Goal: Task Accomplishment & Management: Complete application form

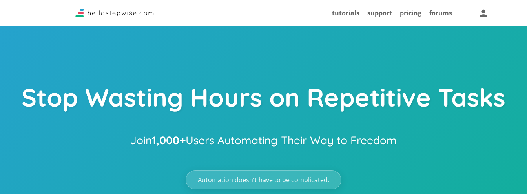
click at [348, 7] on div "tutorials" at bounding box center [345, 13] width 27 height 18
click at [348, 9] on link "tutorials" at bounding box center [345, 13] width 27 height 9
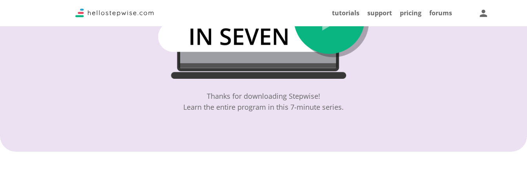
scroll to position [93, 0]
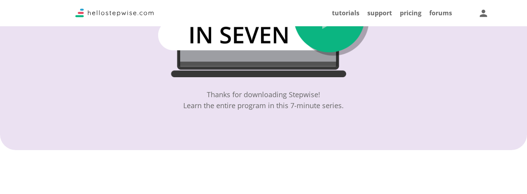
click at [288, 106] on div "Thanks for downloading Stepwise! Learn the entire program in this 7-minute seri…" at bounding box center [263, 100] width 160 height 22
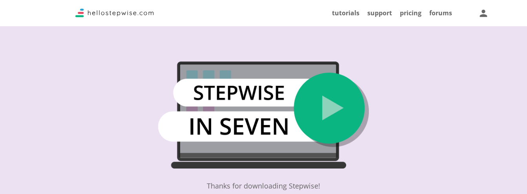
scroll to position [0, 0]
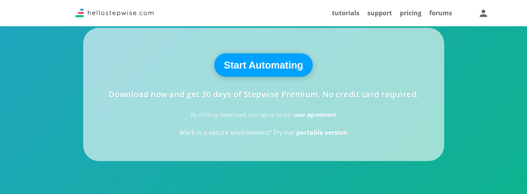
scroll to position [216, 0]
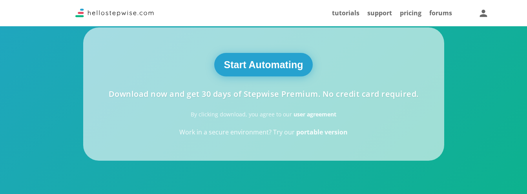
click at [261, 67] on button "Start Automating" at bounding box center [263, 65] width 99 height 24
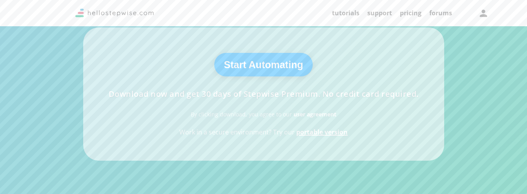
click at [318, 136] on strong "portable version" at bounding box center [321, 132] width 51 height 9
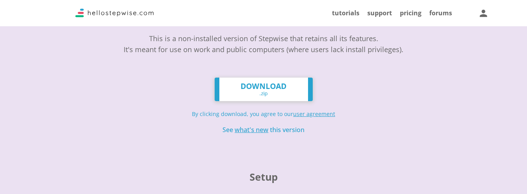
scroll to position [83, 0]
click at [268, 87] on link "DOWNLOAD .zip" at bounding box center [264, 90] width 98 height 24
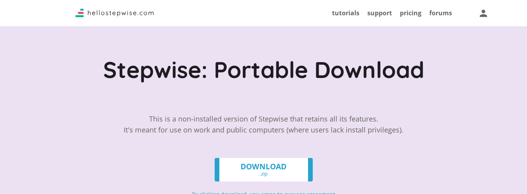
scroll to position [0, 0]
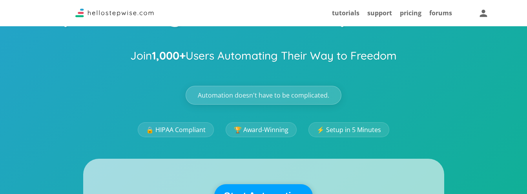
scroll to position [85, 0]
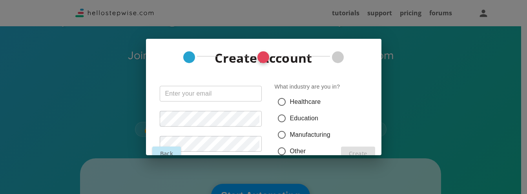
scroll to position [168, 0]
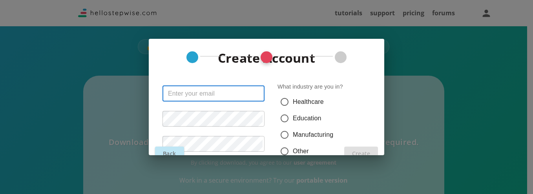
click at [247, 96] on input "text" at bounding box center [213, 94] width 102 height 16
type input "unknown321@gmail.com"
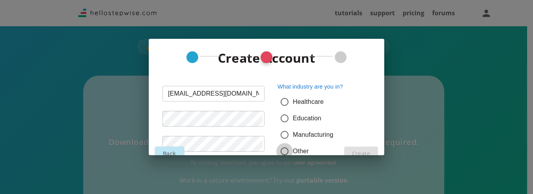
click at [285, 151] on input "Other" at bounding box center [284, 151] width 16 height 16
radio input "true"
click at [372, 151] on div "Create Account unknown321@gmail.com ​ ​ ​ ​ What industry are you in? Healthcar…" at bounding box center [266, 114] width 223 height 131
click at [252, 95] on input "[EMAIL_ADDRESS][DOMAIN_NAME]" at bounding box center [213, 94] width 102 height 16
click at [178, 153] on button "Back" at bounding box center [169, 154] width 29 height 14
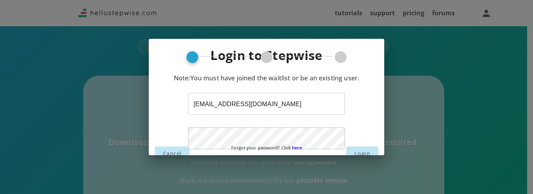
click at [363, 152] on p "Forgot your password? Click here" at bounding box center [266, 148] width 235 height 11
click at [361, 153] on button "Login" at bounding box center [361, 154] width 31 height 14
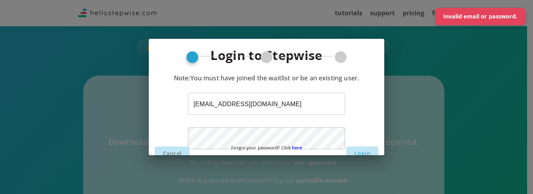
click at [361, 153] on button "Login" at bounding box center [361, 154] width 31 height 14
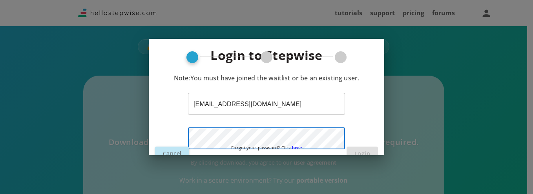
click at [181, 151] on p "Forgot your password? Click here" at bounding box center [266, 148] width 235 height 11
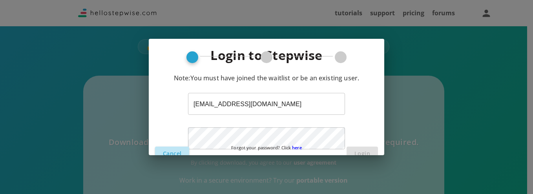
click at [173, 155] on button "Cancel" at bounding box center [172, 154] width 34 height 14
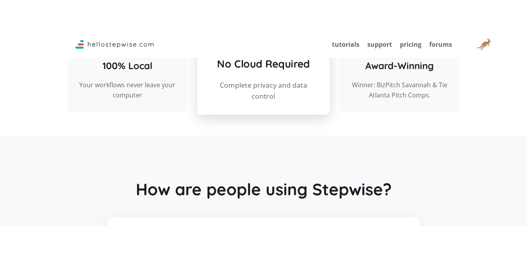
scroll to position [759, 0]
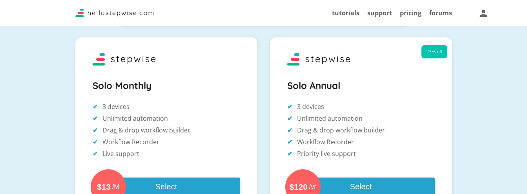
scroll to position [160, 0]
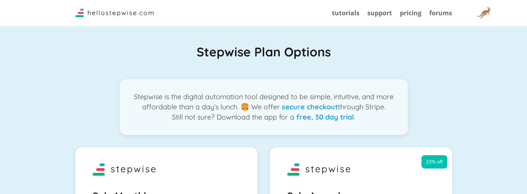
scroll to position [3, 0]
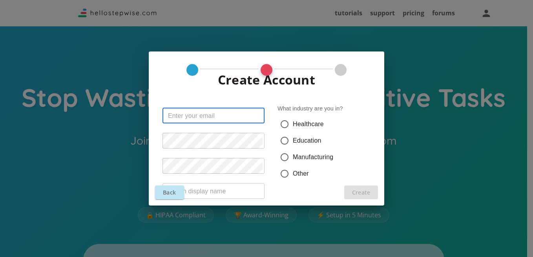
click at [221, 118] on input "text" at bounding box center [213, 116] width 102 height 16
paste input "unknown321@gmail.com"
type input "unknown321@gmail.com"
click at [193, 99] on div "unknown321@gmail.com ​ ​ ​ ​" at bounding box center [210, 148] width 108 height 107
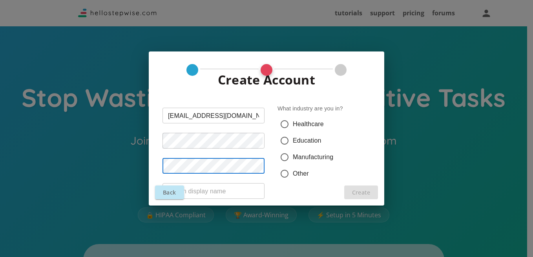
click at [230, 195] on input "text" at bounding box center [213, 191] width 102 height 16
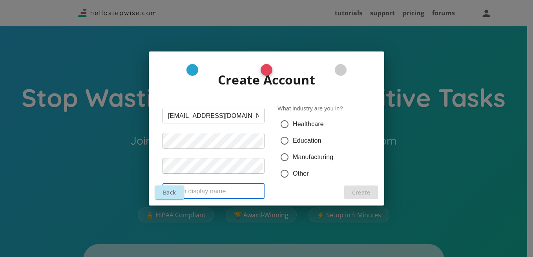
type input "a"
type input "Admin"
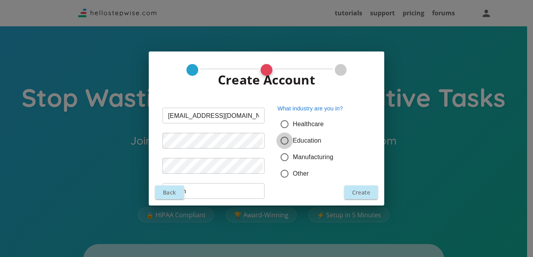
click at [286, 139] on input "Education" at bounding box center [284, 140] width 16 height 16
radio input "true"
click at [357, 190] on button "Create" at bounding box center [361, 192] width 34 height 14
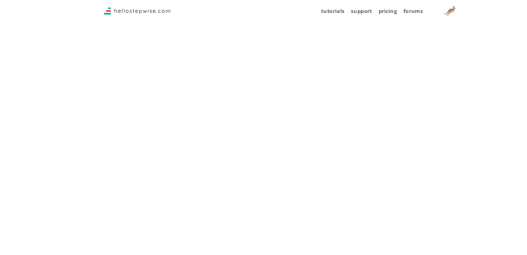
scroll to position [247, 0]
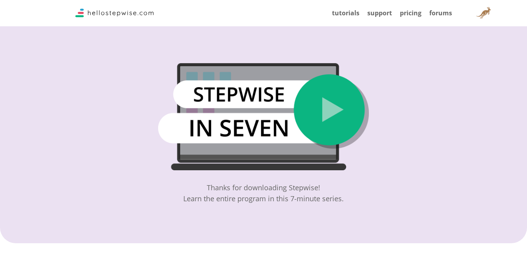
scroll to position [16, 0]
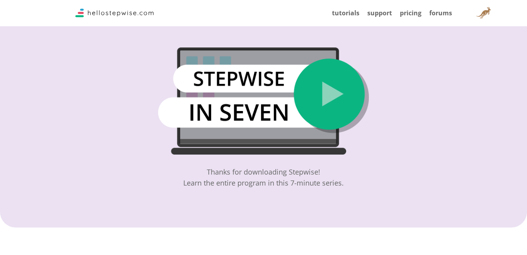
click at [362, 121] on img at bounding box center [263, 100] width 211 height 107
click at [333, 95] on img at bounding box center [263, 100] width 211 height 107
click at [383, 166] on div "Thanks for downloading Stepwise! Learn the entire program in this 7-minute seri…" at bounding box center [263, 105] width 527 height 243
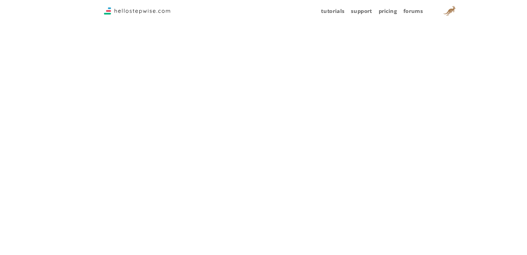
scroll to position [321, 0]
